Goal: Check status: Check status

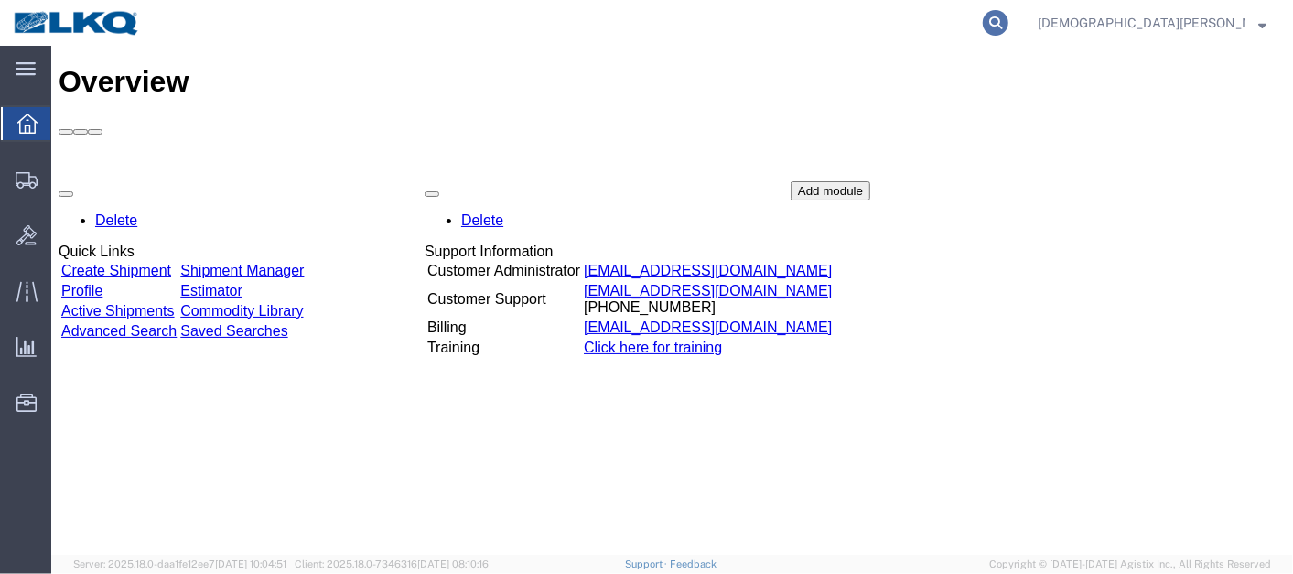
click at [1009, 16] on icon at bounding box center [996, 23] width 26 height 26
drag, startPoint x: 917, startPoint y: 26, endPoint x: 898, endPoint y: 28, distance: 19.4
click at [915, 27] on input "search" at bounding box center [705, 23] width 557 height 44
type input "56643011"
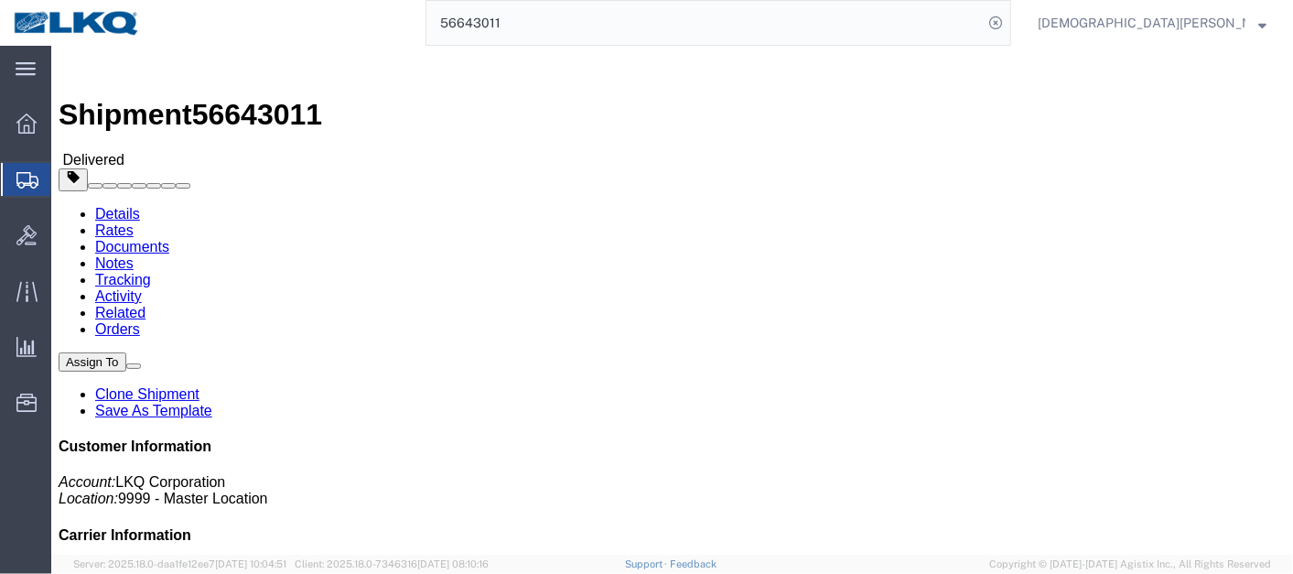
click link "Notes"
